Goal: Information Seeking & Learning: Learn about a topic

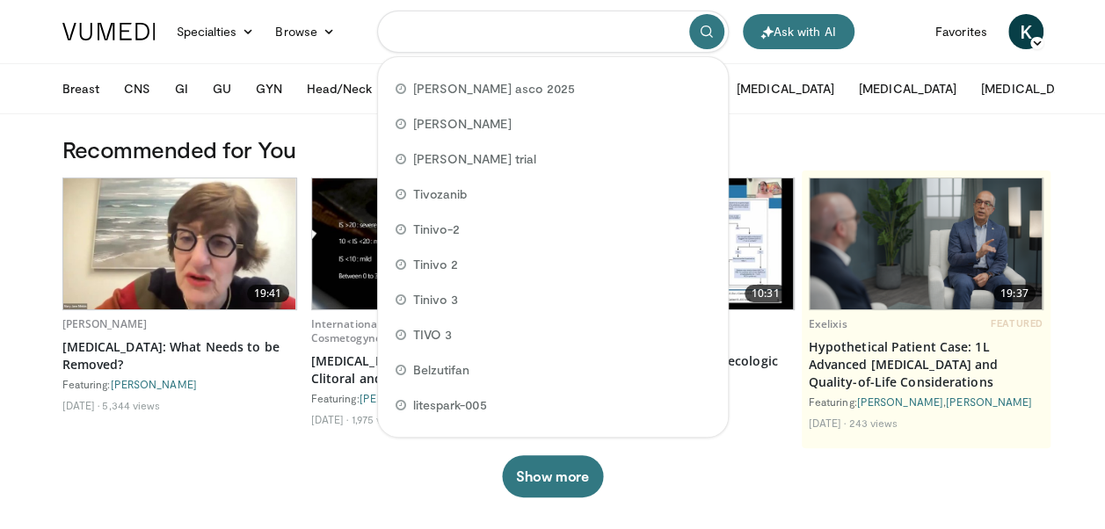
click at [433, 32] on input "Search topics, interventions" at bounding box center [553, 32] width 352 height 42
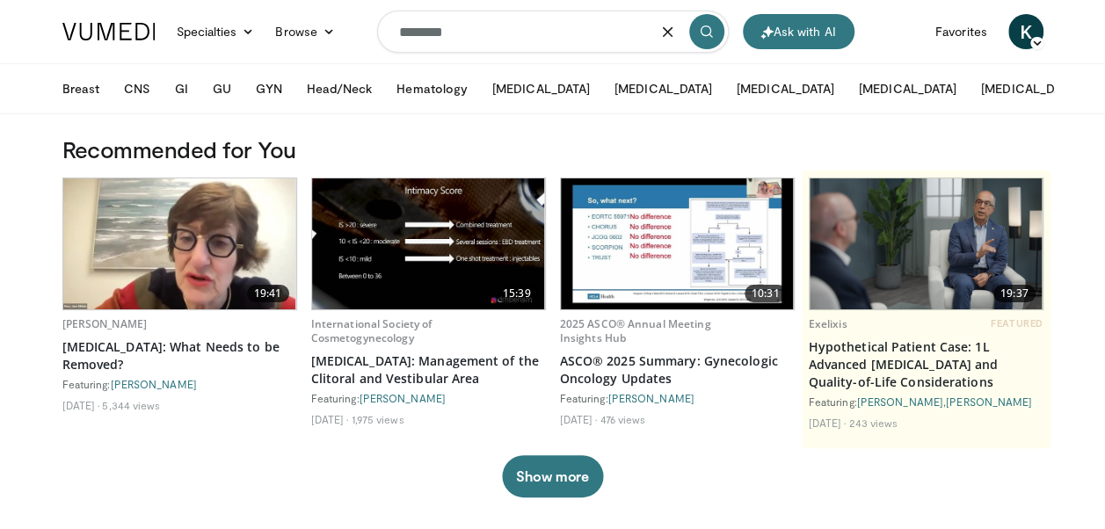
type input "********"
click at [700, 29] on icon "submit" at bounding box center [706, 32] width 14 height 14
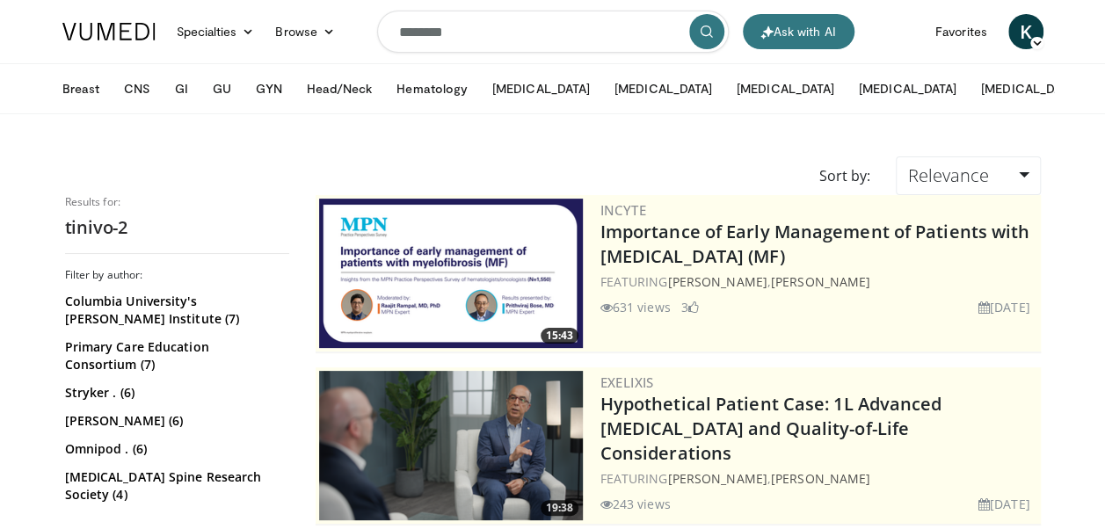
click at [430, 31] on input "********" at bounding box center [553, 32] width 352 height 42
type input "********"
click at [707, 32] on icon "submit" at bounding box center [706, 32] width 14 height 14
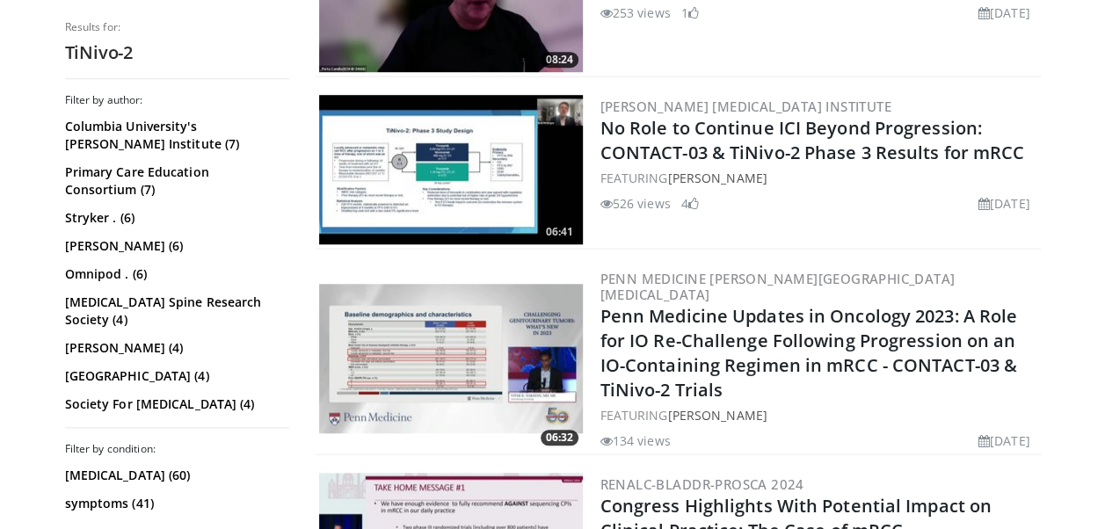
scroll to position [656, 0]
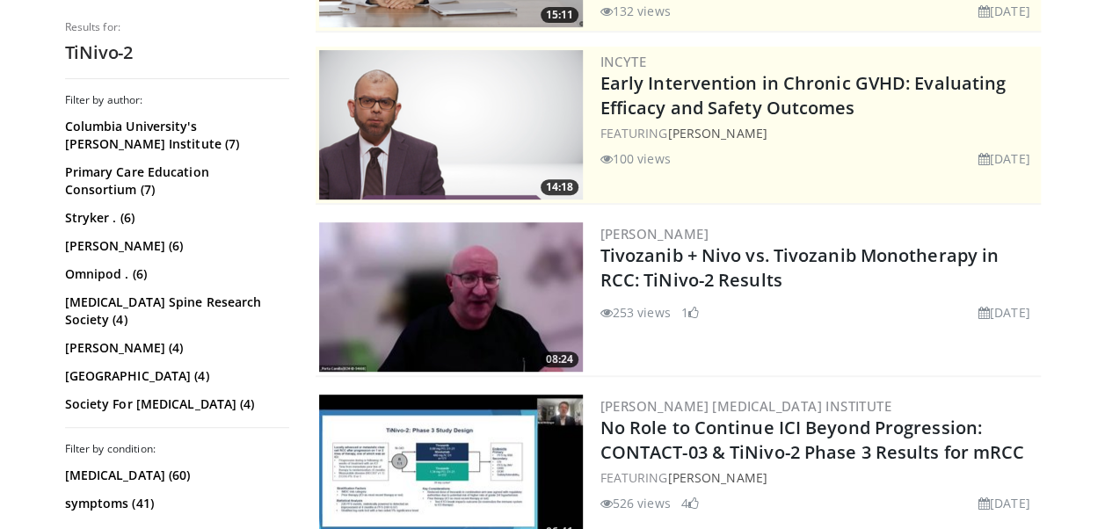
scroll to position [304, 0]
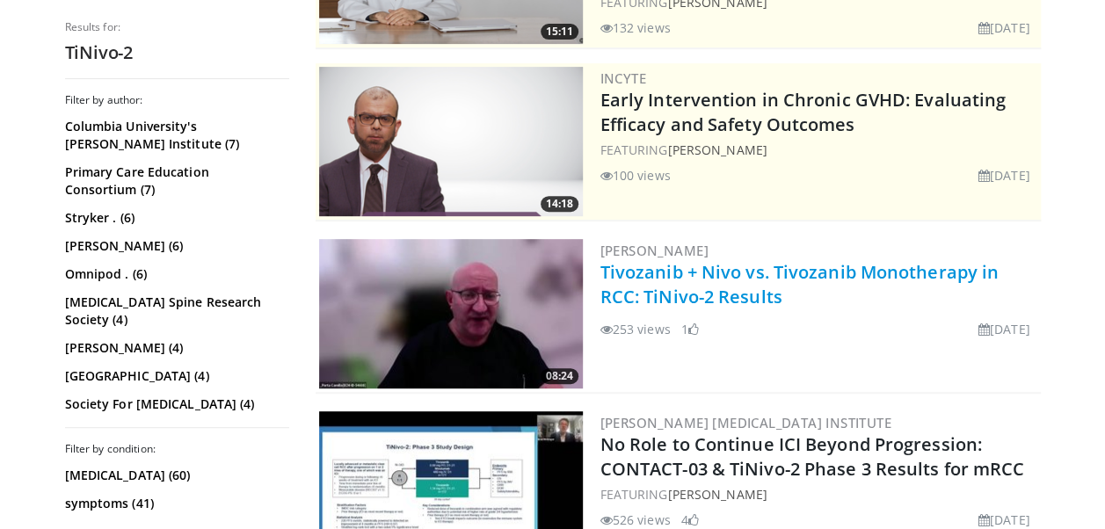
click at [718, 281] on link "Tivozanib + Nivo vs. Tivozanib Monotherapy in RCC: TiNivo-2 Results" at bounding box center [799, 284] width 399 height 48
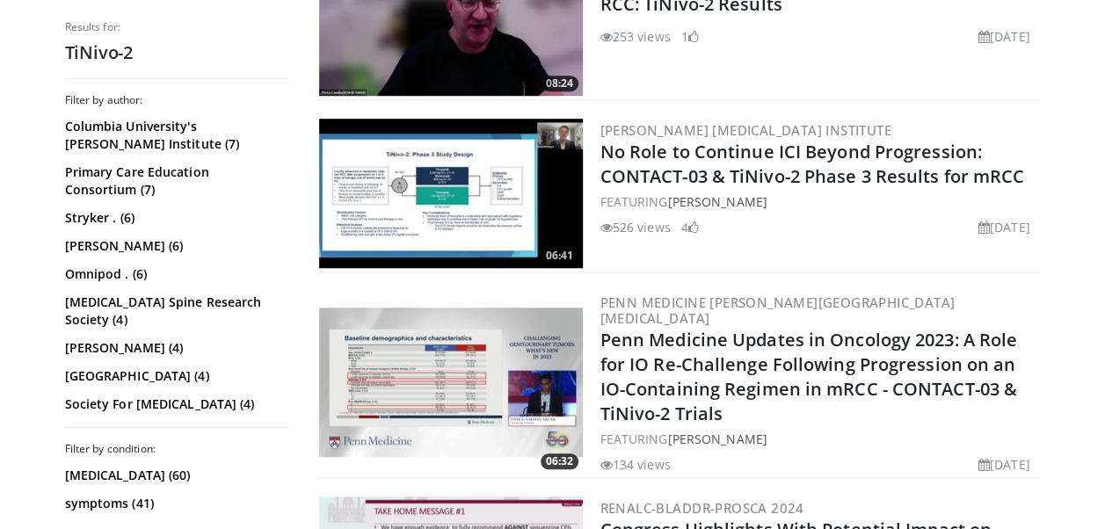
scroll to position [585, 0]
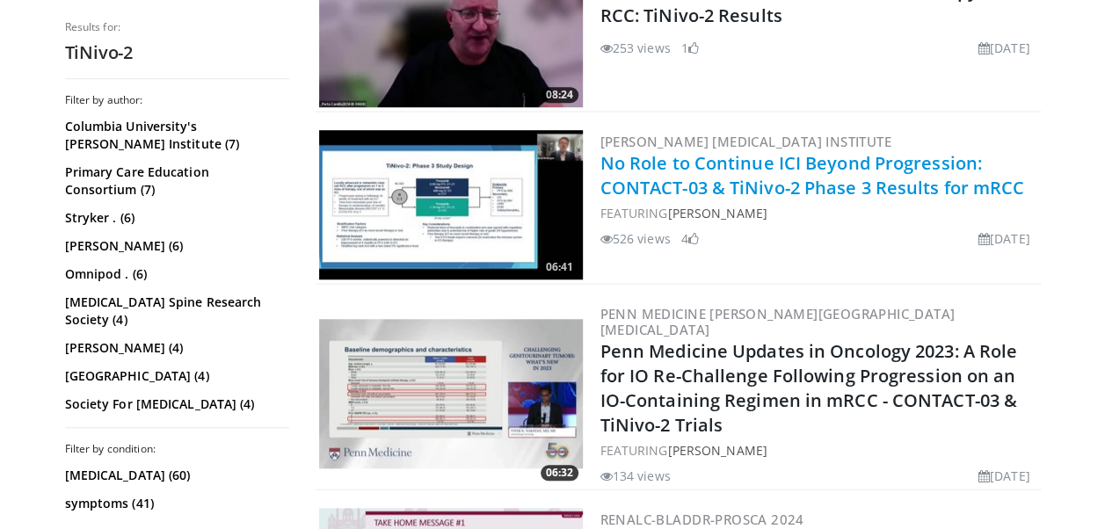
click at [799, 169] on link "No Role to Continue ICI Beyond Progression: CONTACT-03 & TiNivo-2 Phase 3 Resul…" at bounding box center [812, 175] width 424 height 48
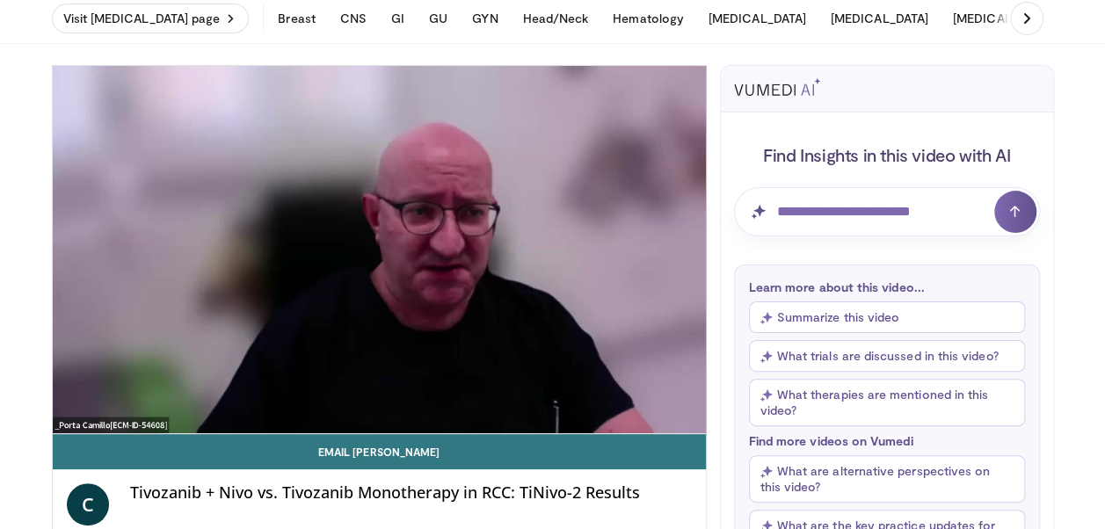
scroll to position [47, 0]
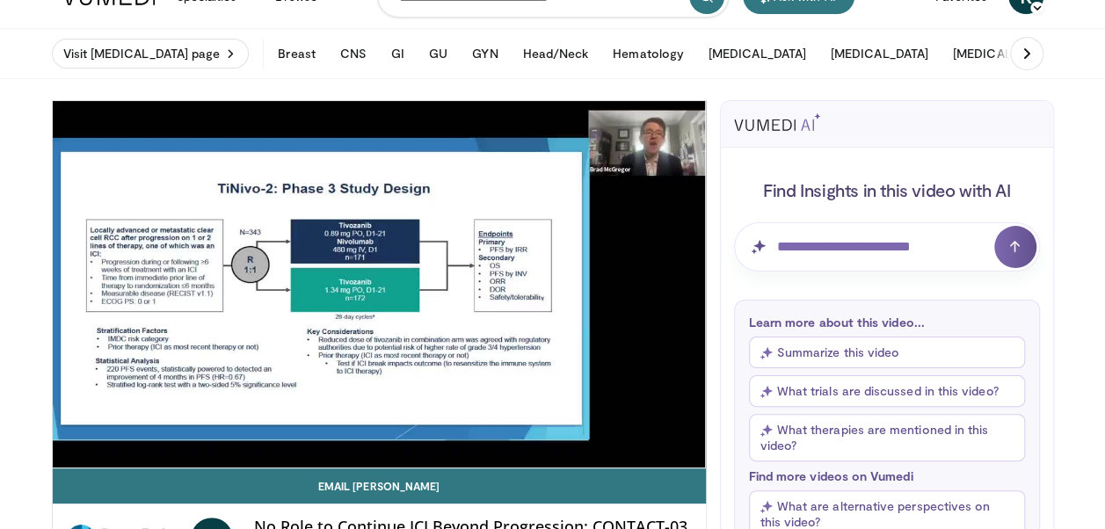
scroll to position [70, 0]
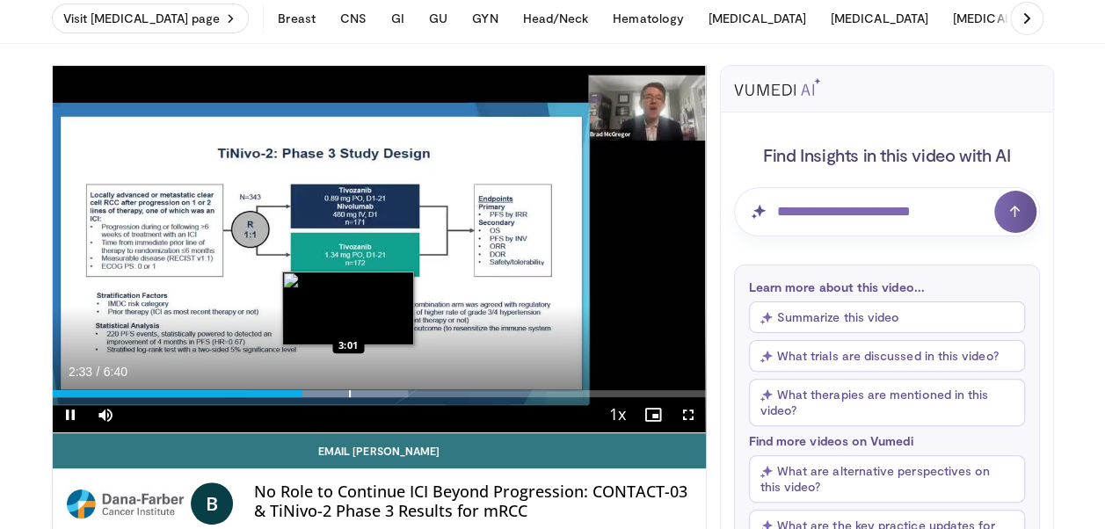
click at [349, 395] on div "Progress Bar" at bounding box center [350, 393] width 2 height 7
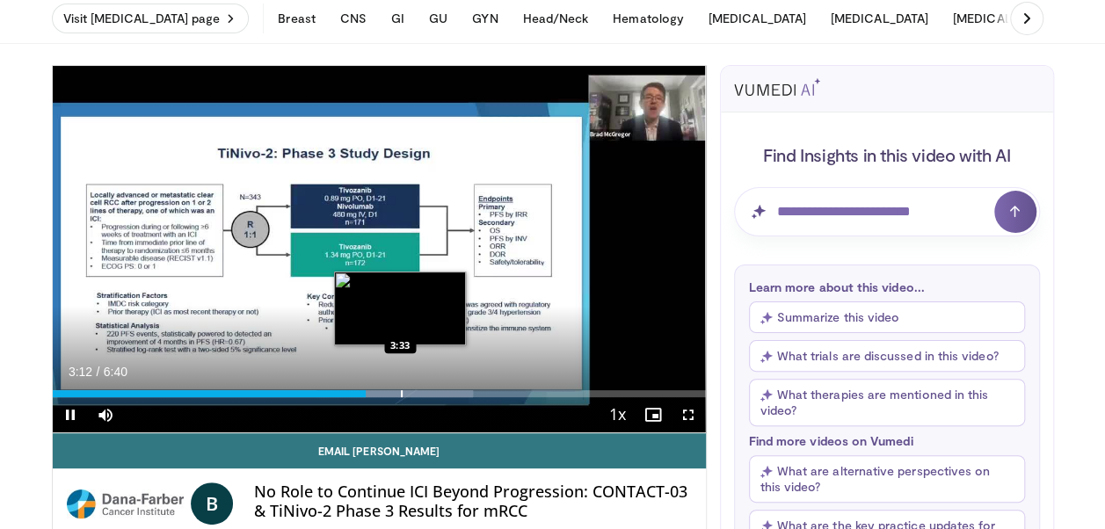
click at [401, 395] on div "Progress Bar" at bounding box center [402, 393] width 2 height 7
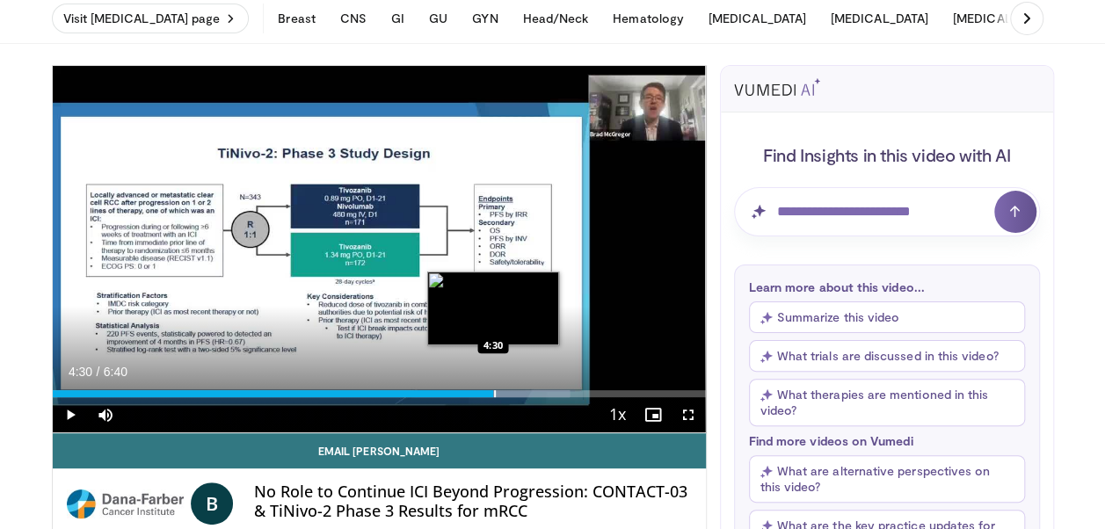
click at [494, 395] on div "Progress Bar" at bounding box center [495, 393] width 2 height 7
